Goal: Information Seeking & Learning: Compare options

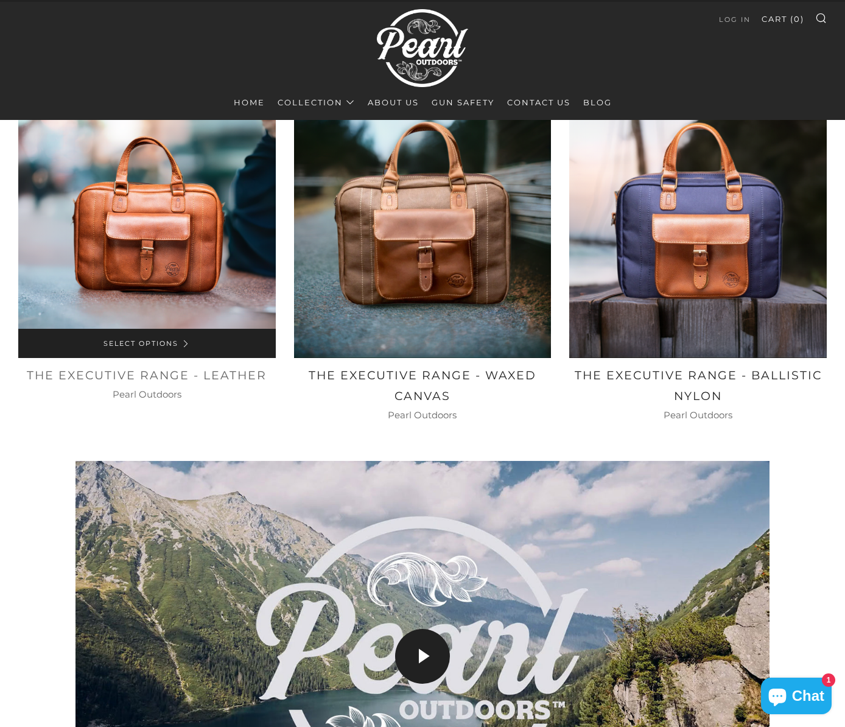
scroll to position [625, 0]
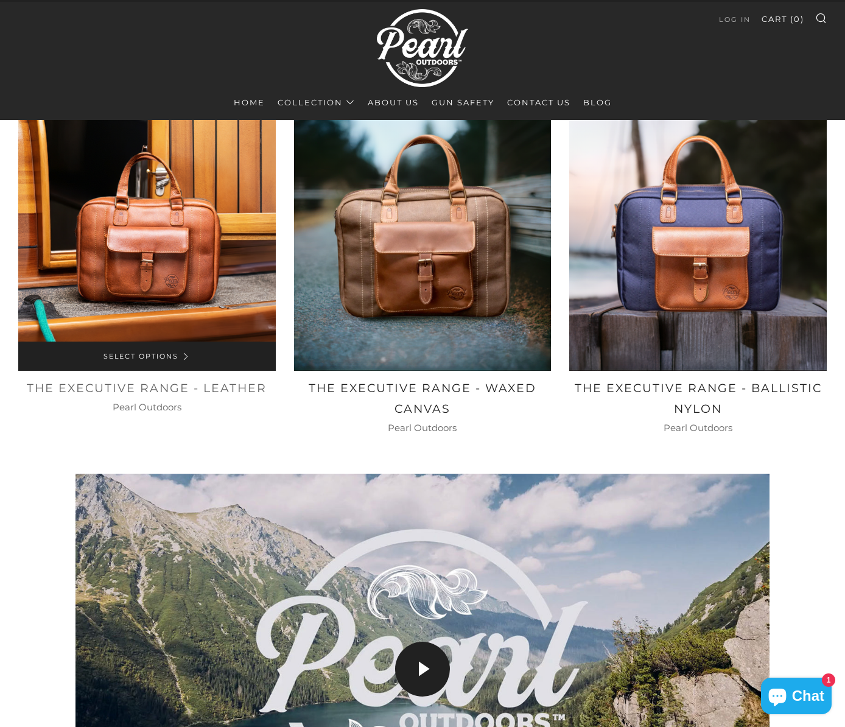
click at [130, 300] on img at bounding box center [146, 241] width 257 height 257
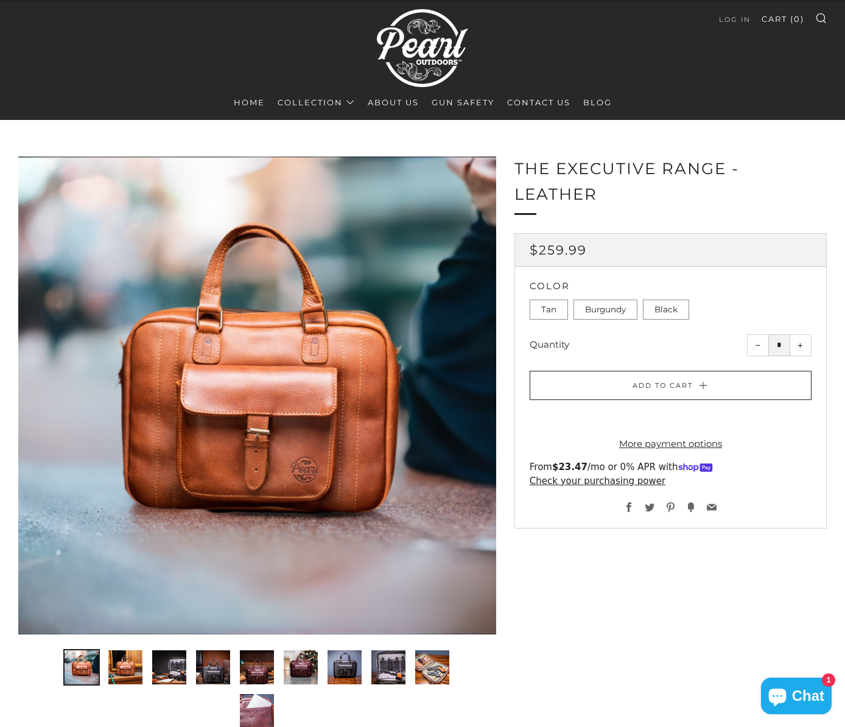
click at [602, 312] on label "Burgundy" at bounding box center [605, 309] width 64 height 21
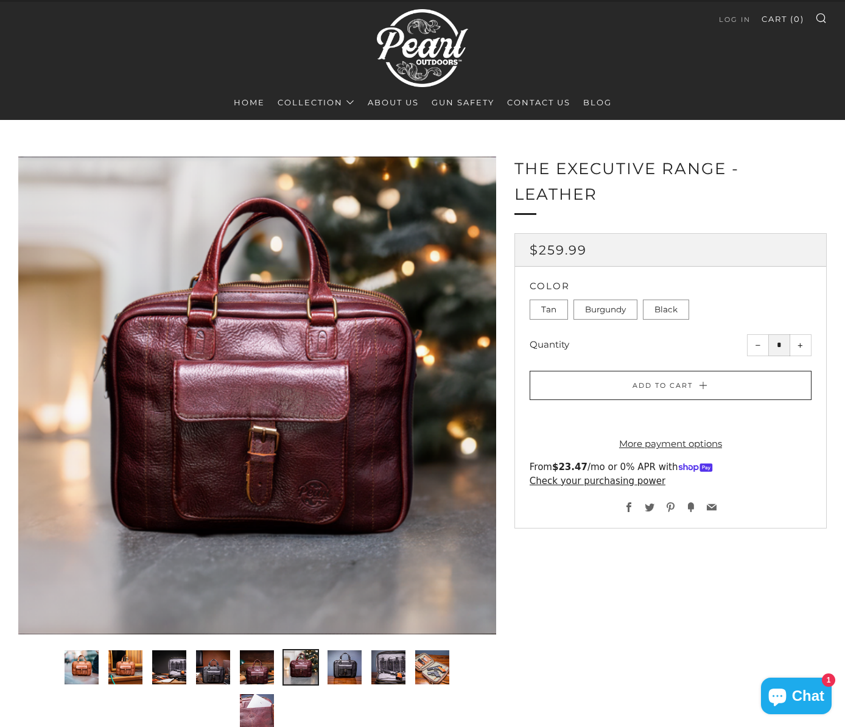
click at [657, 313] on label "Black" at bounding box center [666, 309] width 46 height 21
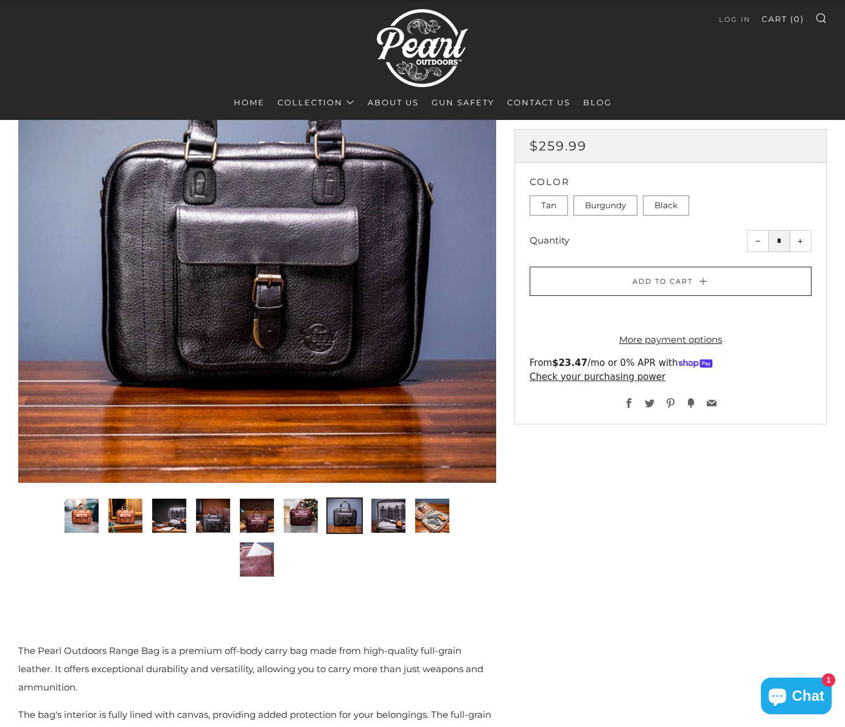
scroll to position [158, 0]
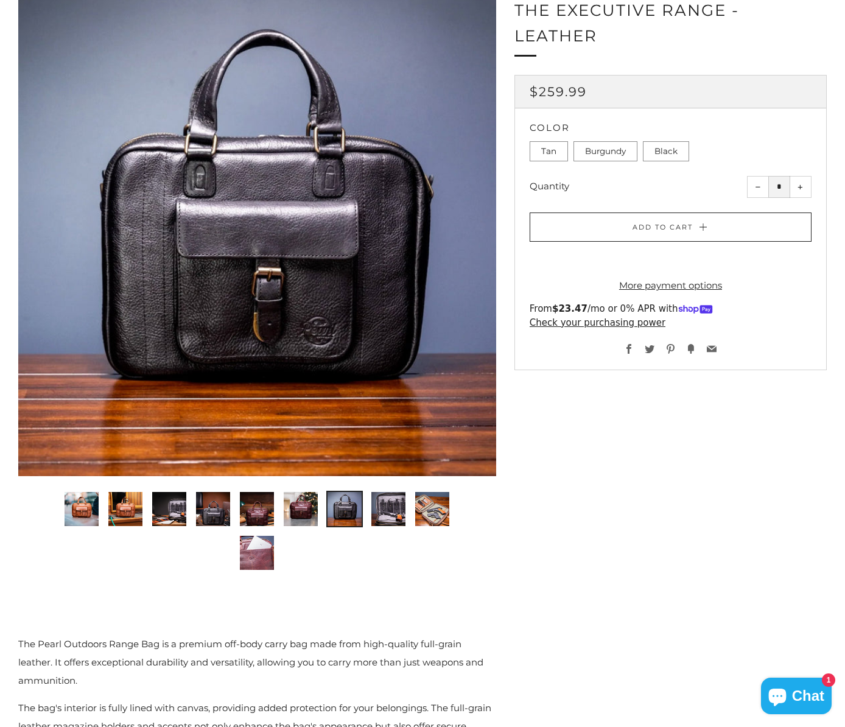
click at [120, 506] on img "2 of 10" at bounding box center [125, 509] width 34 height 34
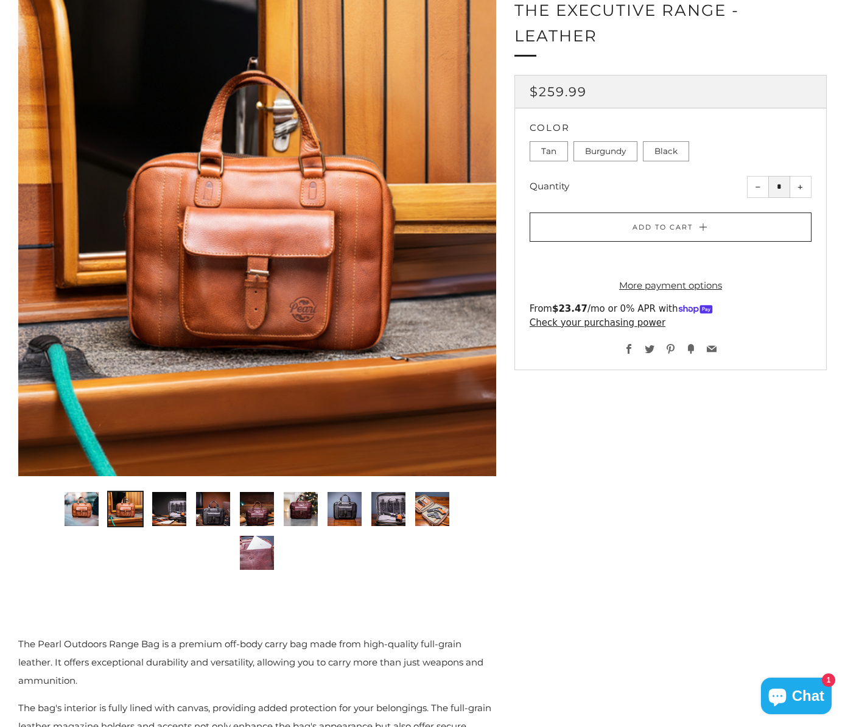
click at [169, 504] on img "3 of 10" at bounding box center [169, 509] width 34 height 34
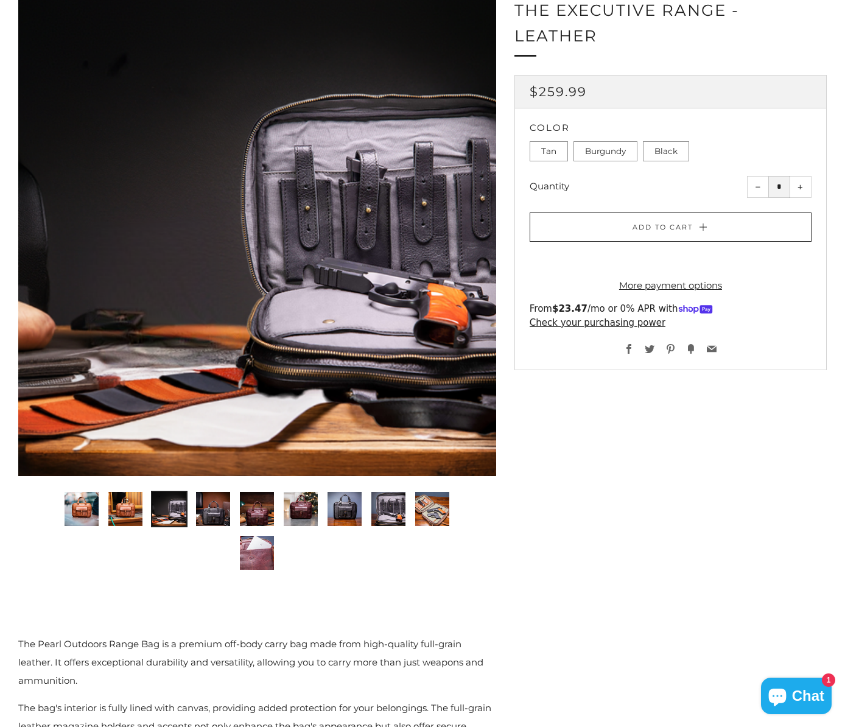
click at [207, 504] on img "4 of 10" at bounding box center [213, 509] width 34 height 34
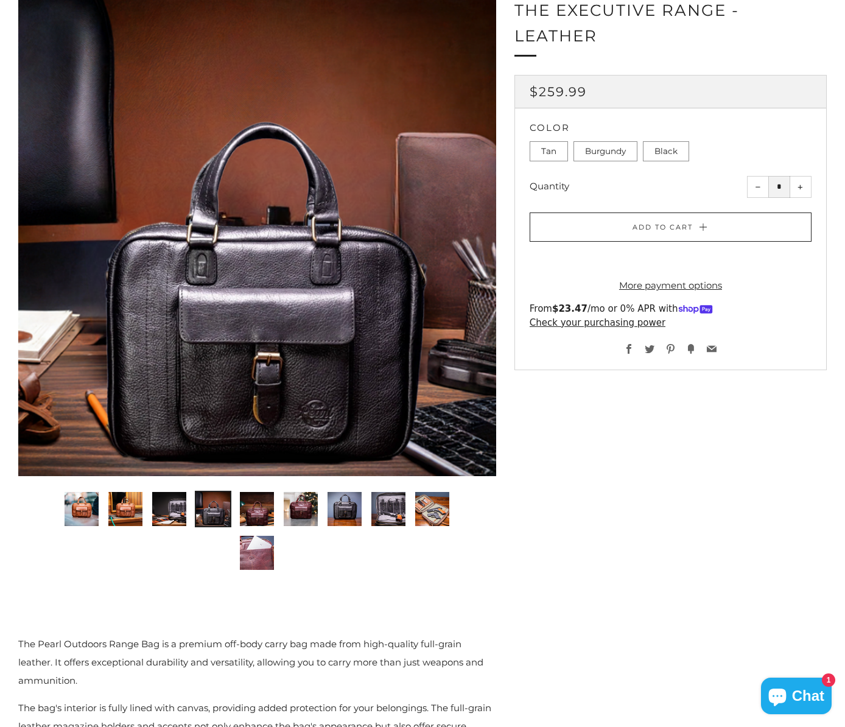
click at [240, 506] on img "5 of 10" at bounding box center [257, 509] width 34 height 34
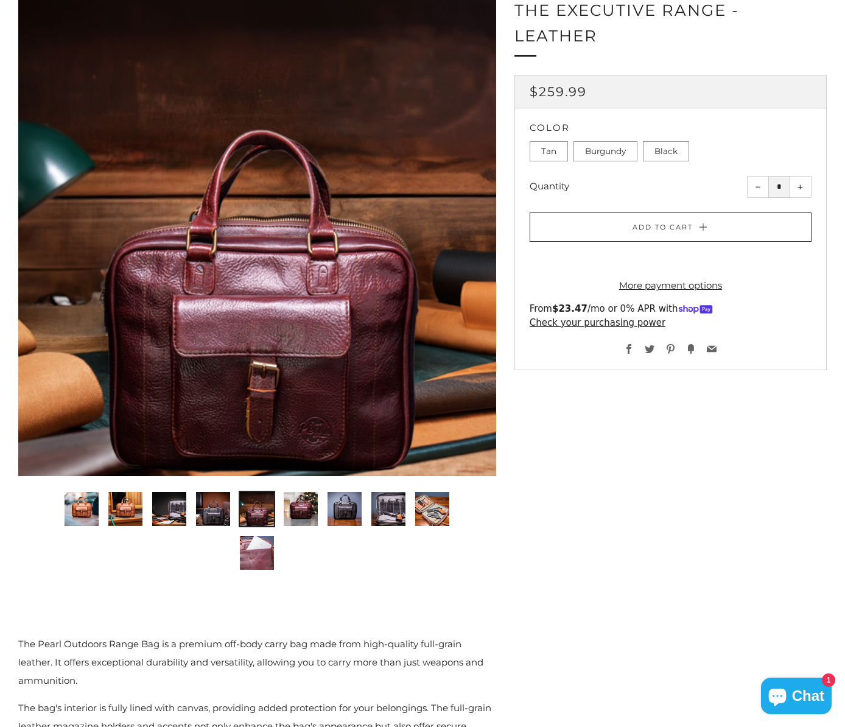
click at [281, 505] on ul at bounding box center [257, 527] width 434 height 88
click at [295, 504] on img "6 of 10" at bounding box center [301, 509] width 34 height 34
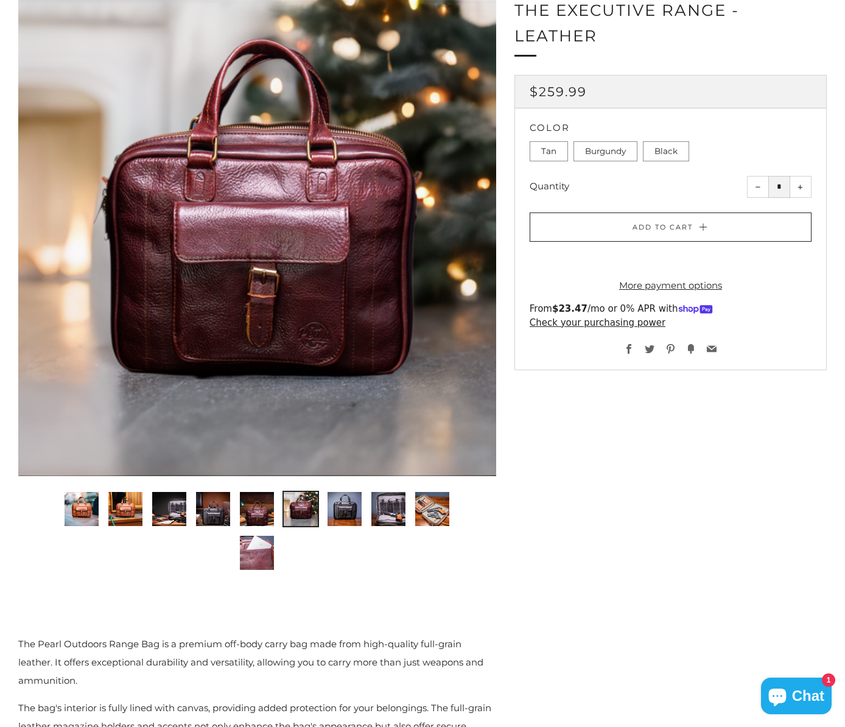
click at [332, 502] on img "7 of 10" at bounding box center [344, 509] width 34 height 34
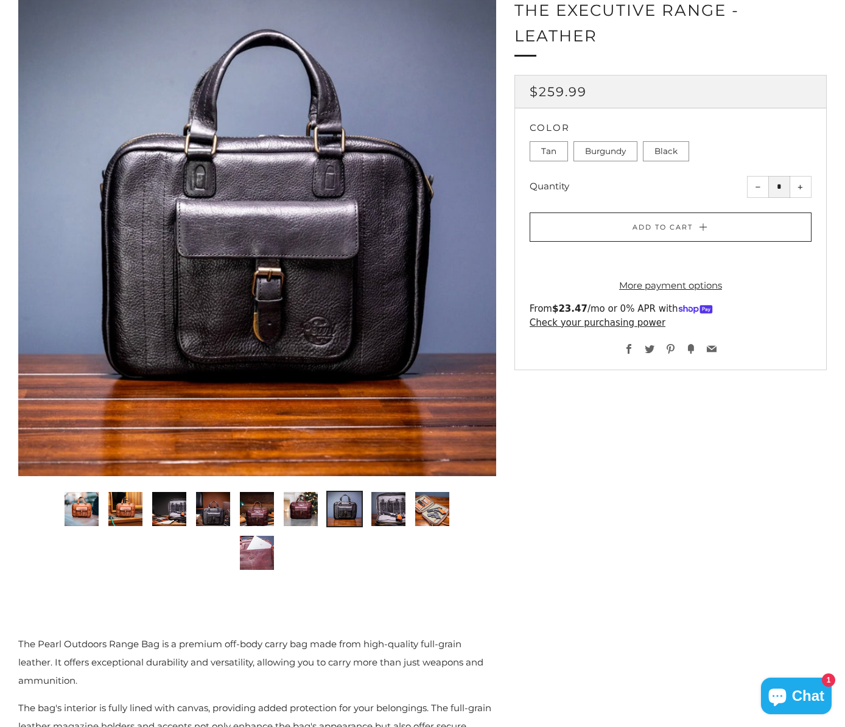
click at [391, 503] on img "8 of 10" at bounding box center [388, 509] width 34 height 34
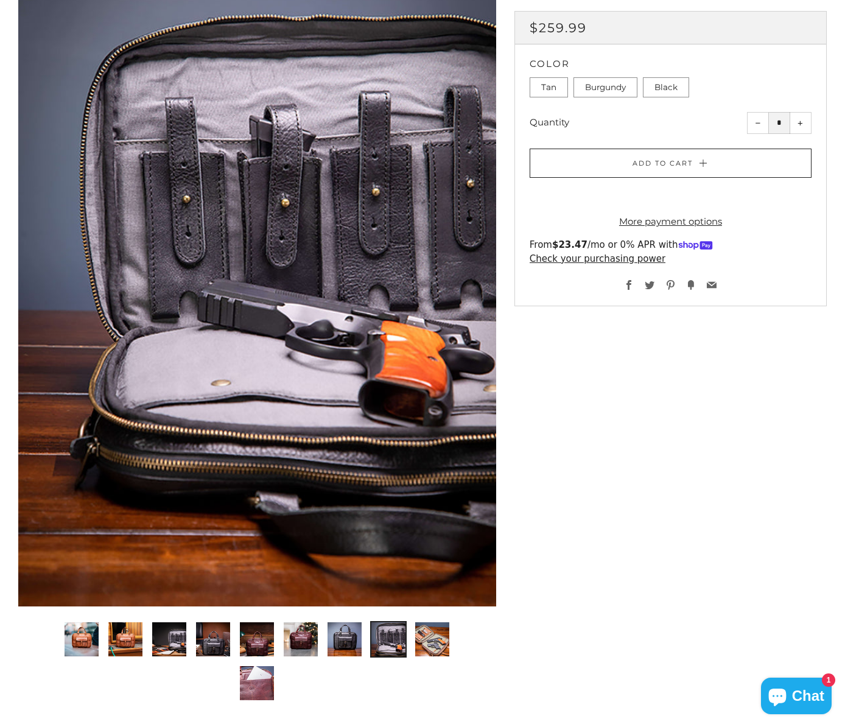
scroll to position [250, 0]
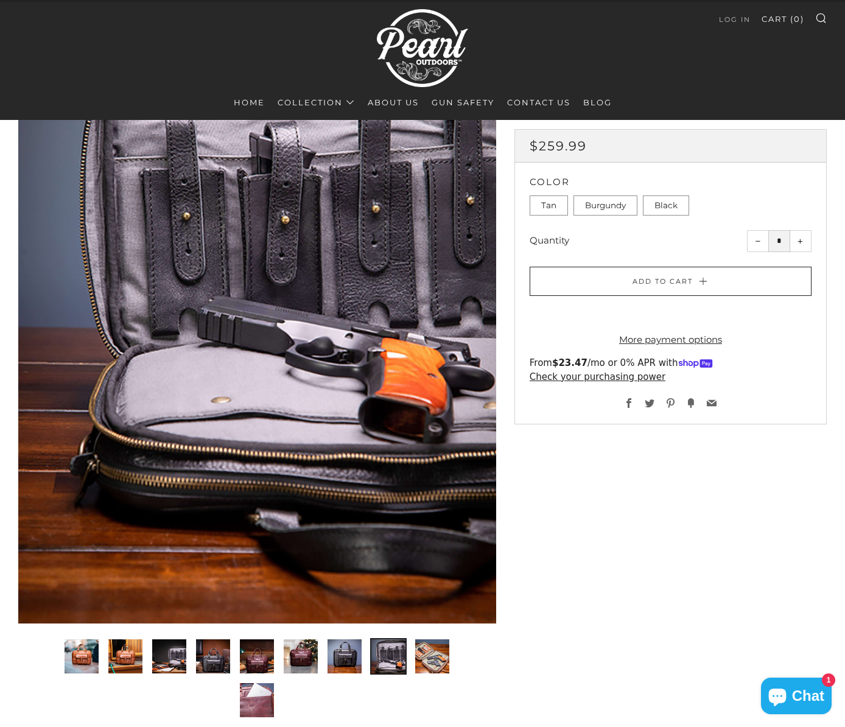
click at [263, 647] on img "5 of 10" at bounding box center [257, 656] width 34 height 34
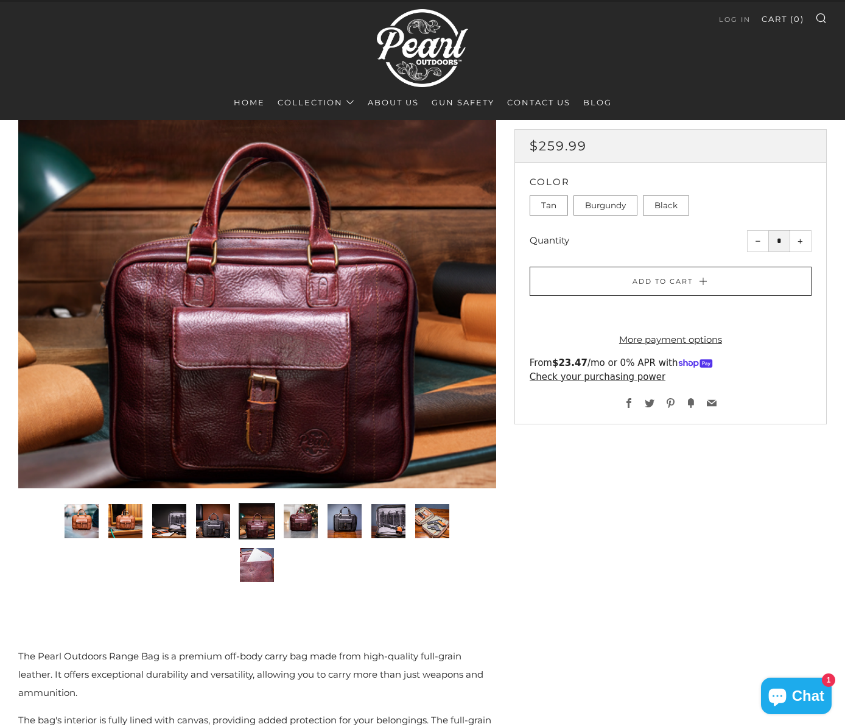
scroll to position [130, 0]
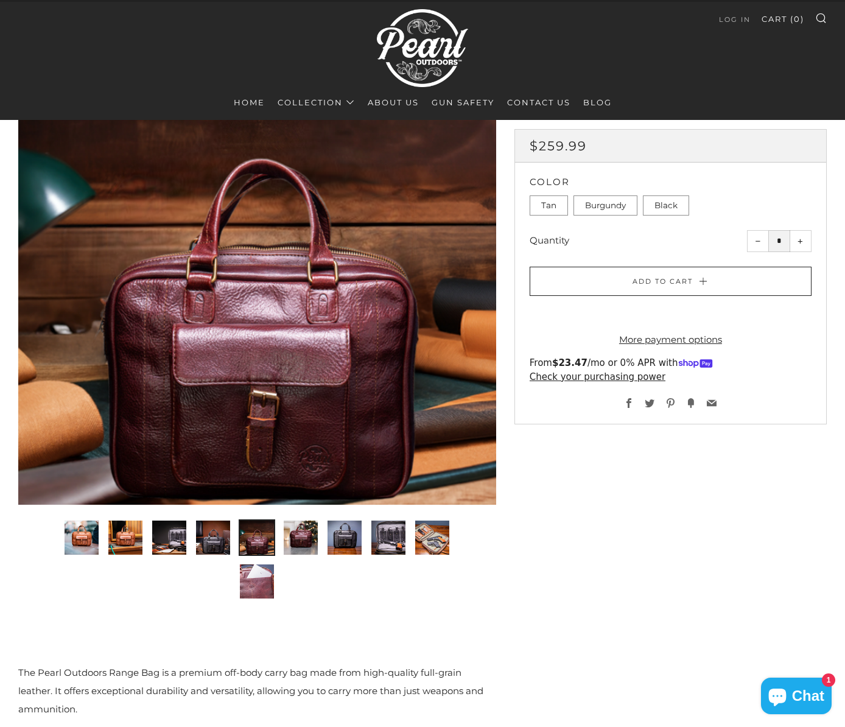
click at [313, 523] on img "6 of 10" at bounding box center [301, 537] width 34 height 34
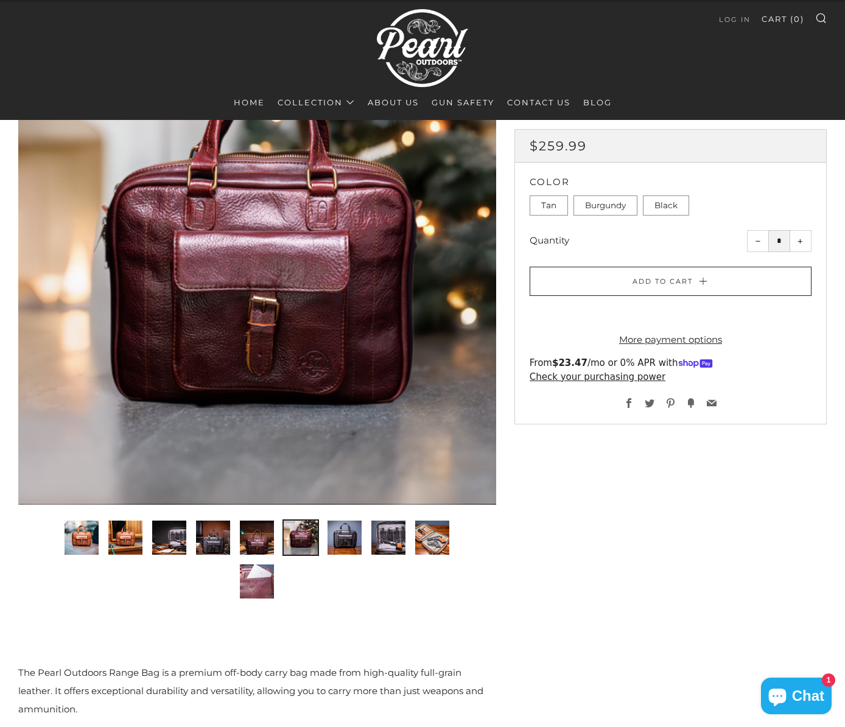
click at [343, 528] on img "7 of 10" at bounding box center [344, 537] width 34 height 34
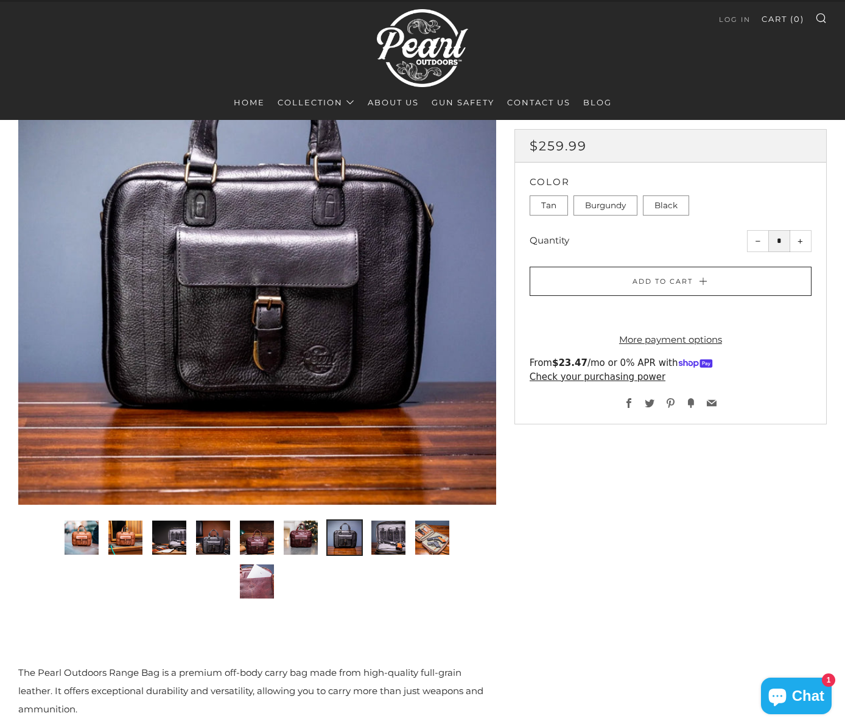
click at [385, 529] on img "8 of 10" at bounding box center [388, 537] width 34 height 34
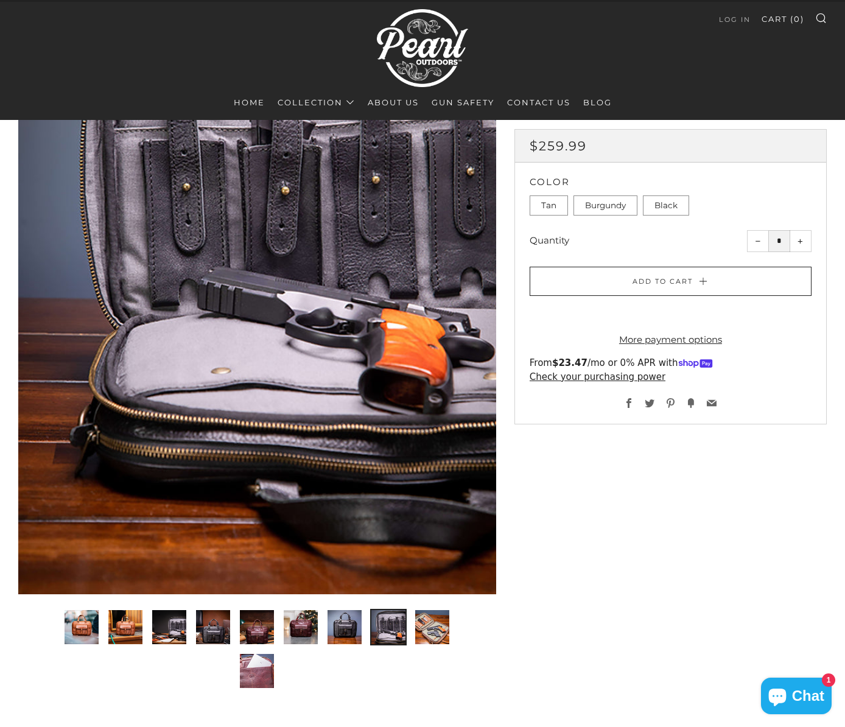
scroll to position [277, 0]
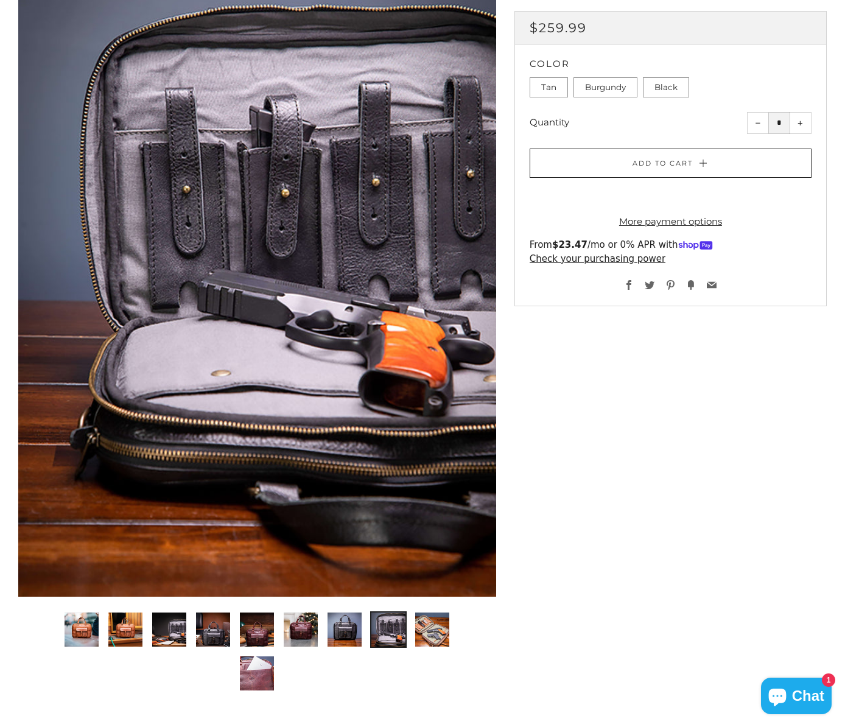
click at [437, 634] on img "9 of 10" at bounding box center [432, 629] width 34 height 34
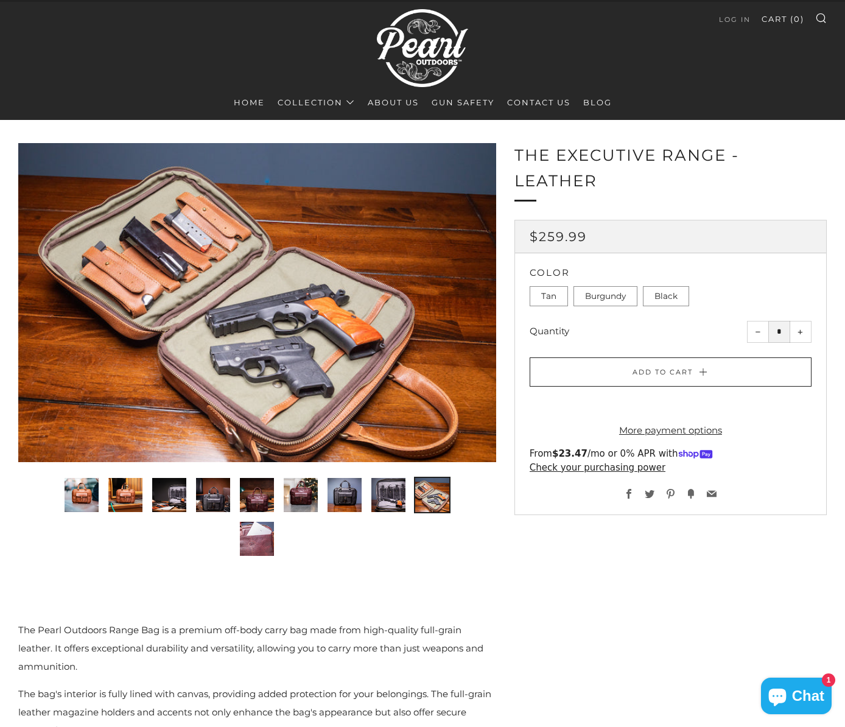
scroll to position [0, 0]
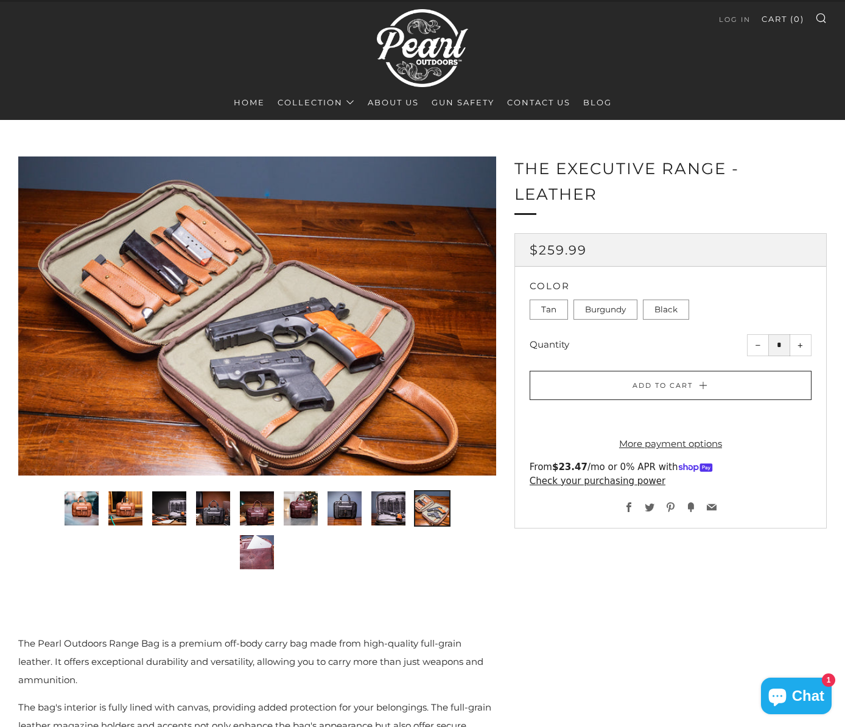
click at [136, 287] on div at bounding box center [257, 315] width 478 height 318
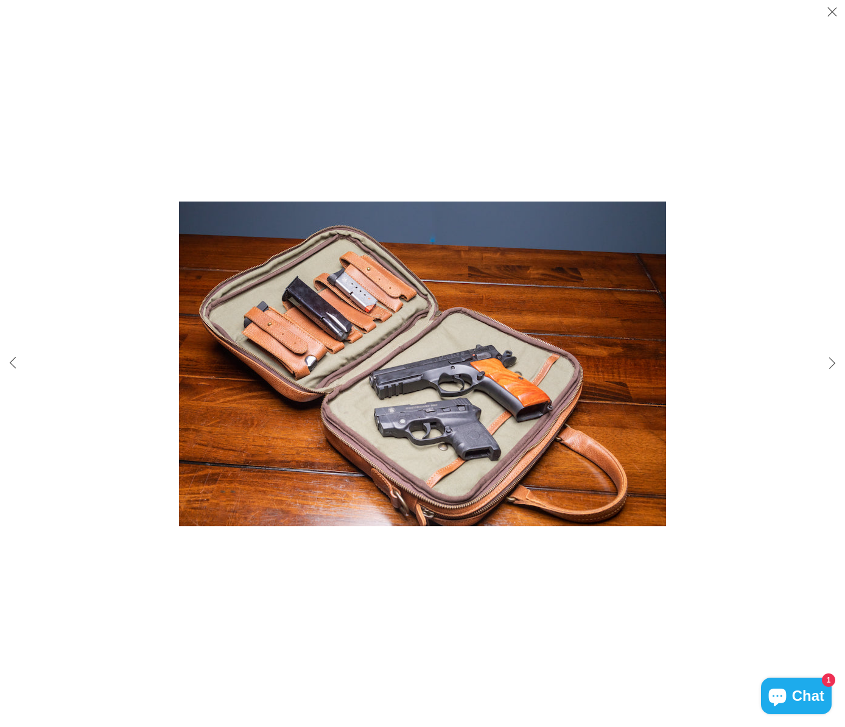
click at [285, 373] on img at bounding box center [422, 363] width 487 height 324
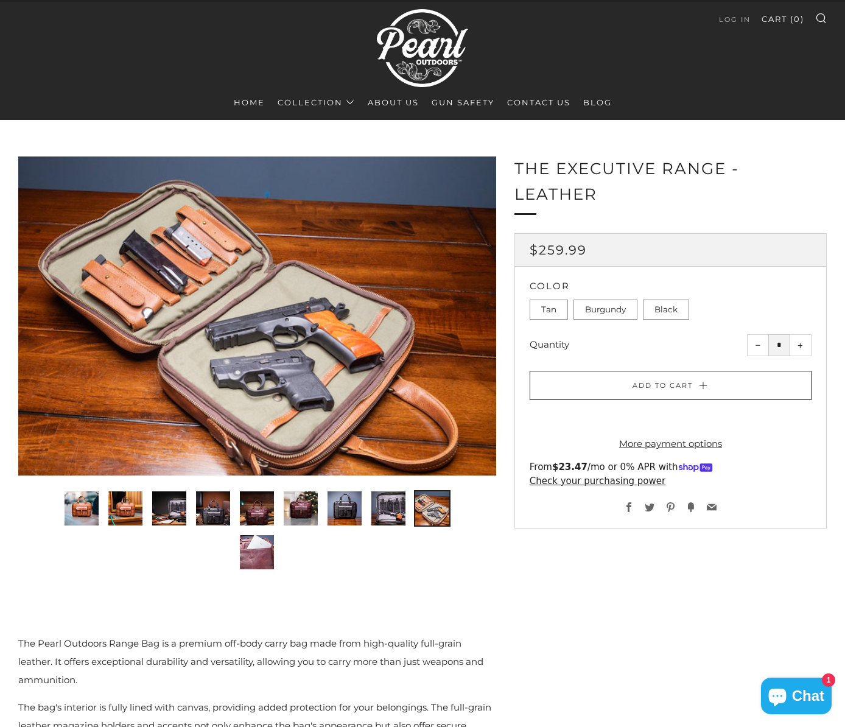
click at [285, 373] on div at bounding box center [257, 315] width 478 height 318
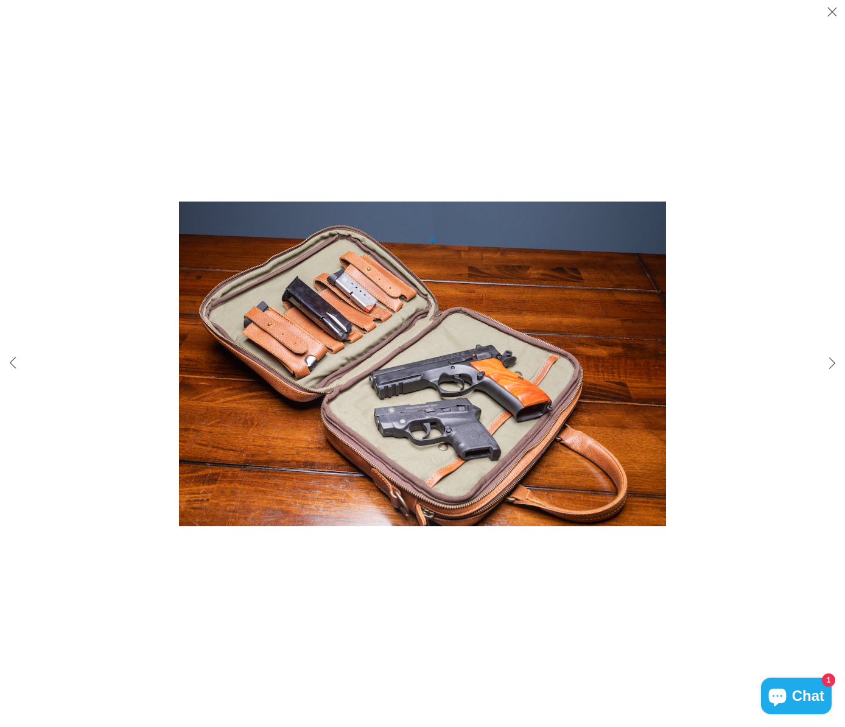
click at [285, 373] on img at bounding box center [422, 363] width 487 height 324
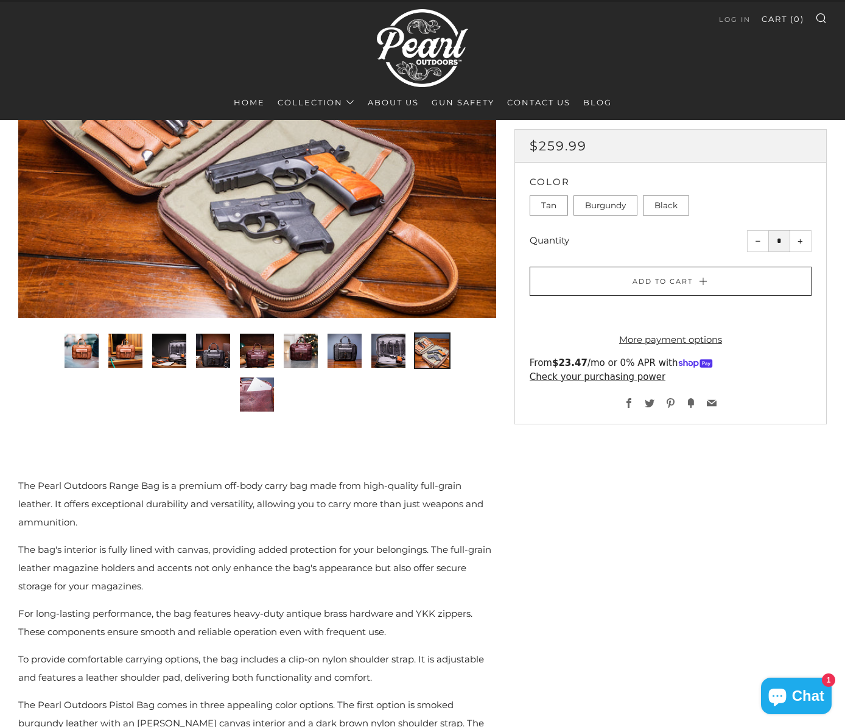
scroll to position [162, 0]
